Goal: Transaction & Acquisition: Purchase product/service

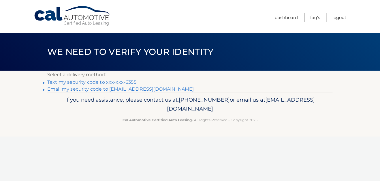
click at [114, 81] on link "Text my security code to xxx-xxx-6355" at bounding box center [91, 81] width 89 height 5
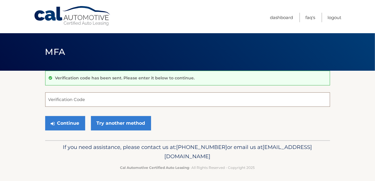
click at [98, 99] on input "Verification Code" at bounding box center [187, 99] width 285 height 14
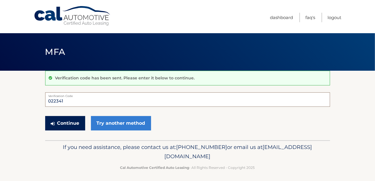
type input "022341"
click at [71, 120] on button "Continue" at bounding box center [65, 123] width 40 height 14
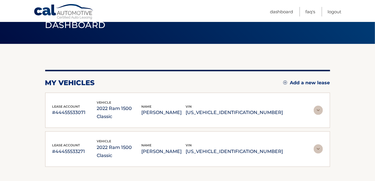
scroll to position [56, 0]
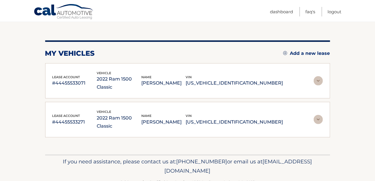
click at [322, 76] on img at bounding box center [318, 80] width 9 height 9
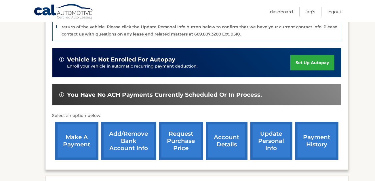
scroll to position [171, 0]
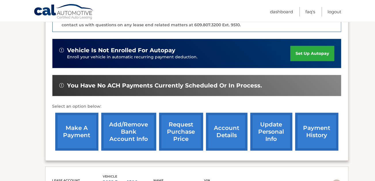
click at [83, 122] on link "make a payment" at bounding box center [76, 132] width 43 height 38
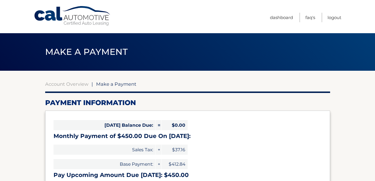
select select "MWNhNDE4N2MtNDU3Mi00YzQ5LThlY2MtZmQ4OGZkNjJjNmVh"
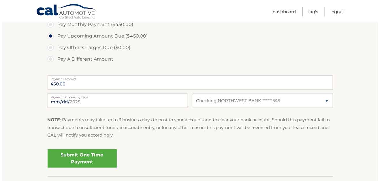
scroll to position [202, 0]
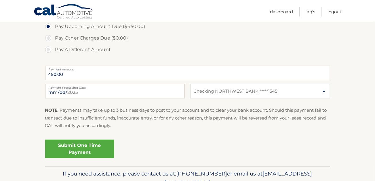
click at [79, 150] on link "Submit One Time Payment" at bounding box center [79, 148] width 69 height 18
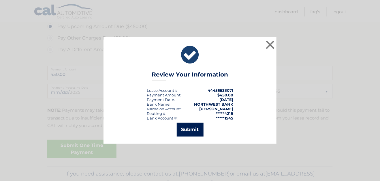
click at [190, 130] on button "Submit" at bounding box center [190, 129] width 27 height 14
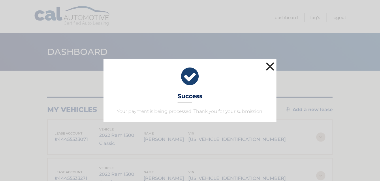
click at [271, 69] on button "×" at bounding box center [270, 67] width 12 height 12
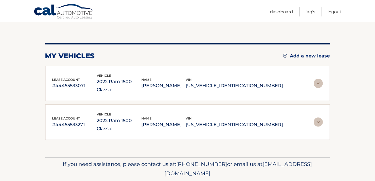
scroll to position [56, 0]
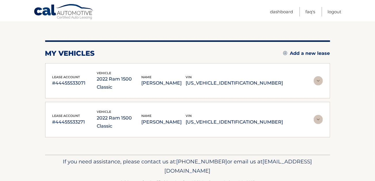
click at [319, 115] on img at bounding box center [318, 119] width 9 height 9
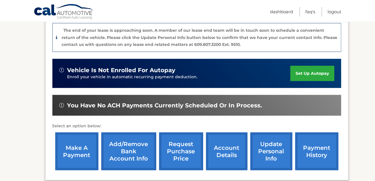
scroll to position [200, 0]
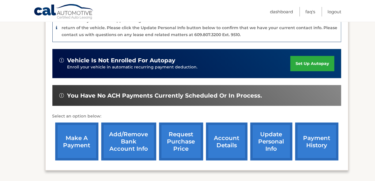
click at [78, 122] on link "make a payment" at bounding box center [76, 141] width 43 height 38
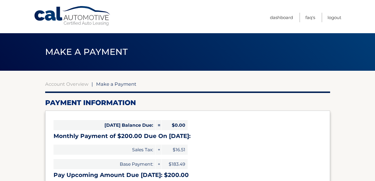
select select "N2I3YzZiZDAtYjNiYS00MzZiLTk5YmItYzdlZTA0MGZhMWNj"
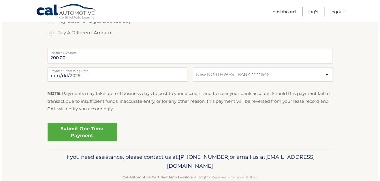
scroll to position [231, 0]
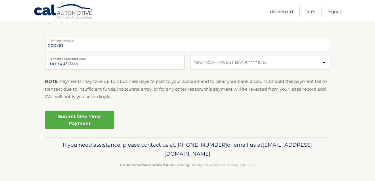
click at [73, 116] on link "Submit One Time Payment" at bounding box center [79, 120] width 69 height 18
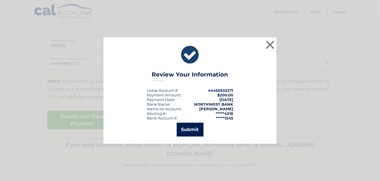
click at [189, 130] on button "Submit" at bounding box center [190, 129] width 27 height 14
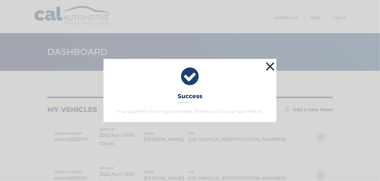
click at [272, 65] on button "×" at bounding box center [270, 67] width 12 height 12
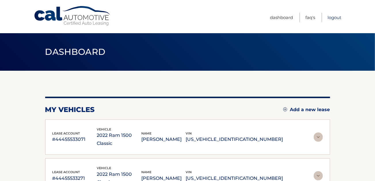
click at [338, 17] on link "Logout" at bounding box center [335, 18] width 14 height 10
